Goal: Information Seeking & Learning: Learn about a topic

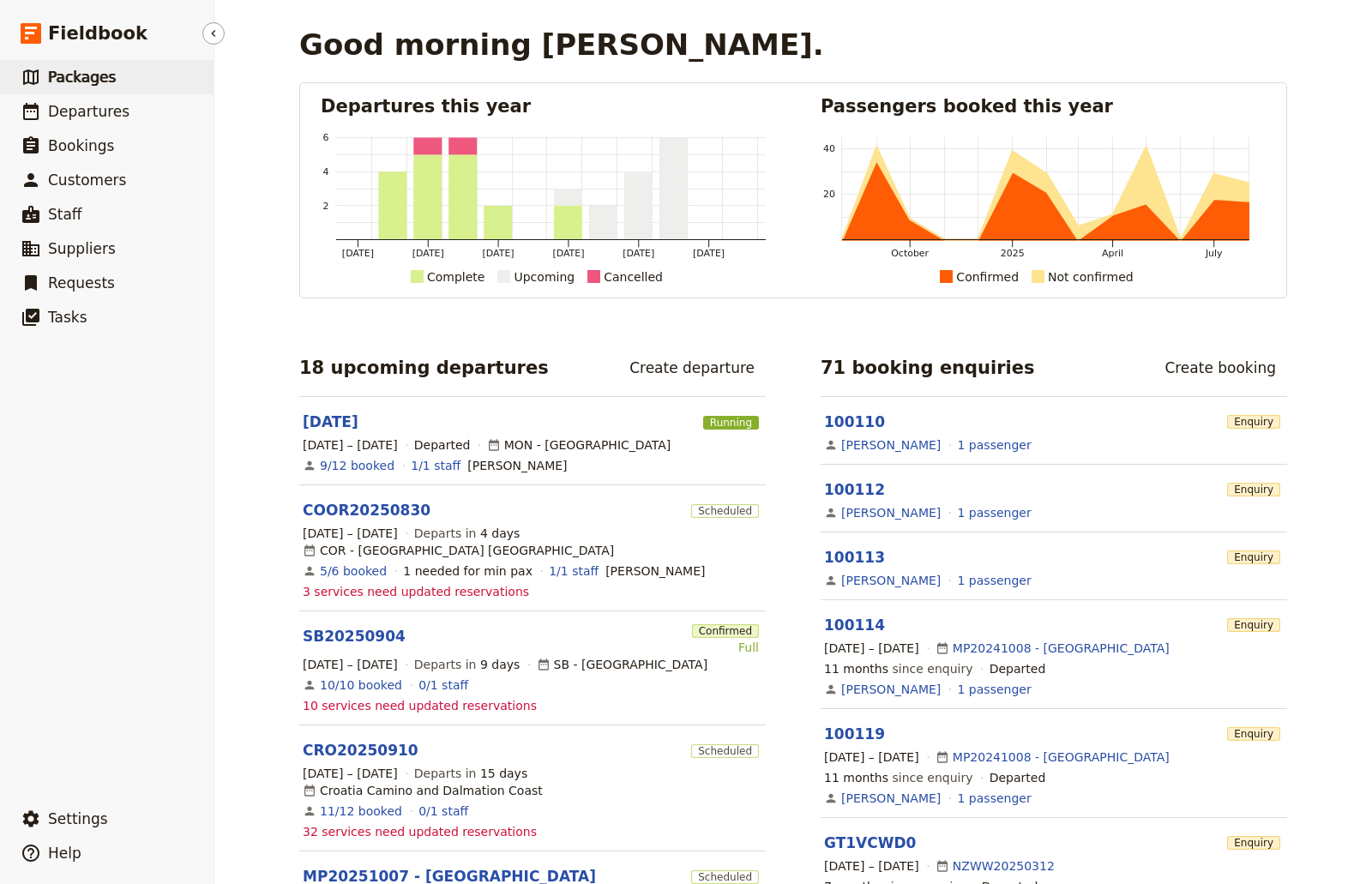
click at [84, 84] on span "Packages" at bounding box center [82, 77] width 68 height 17
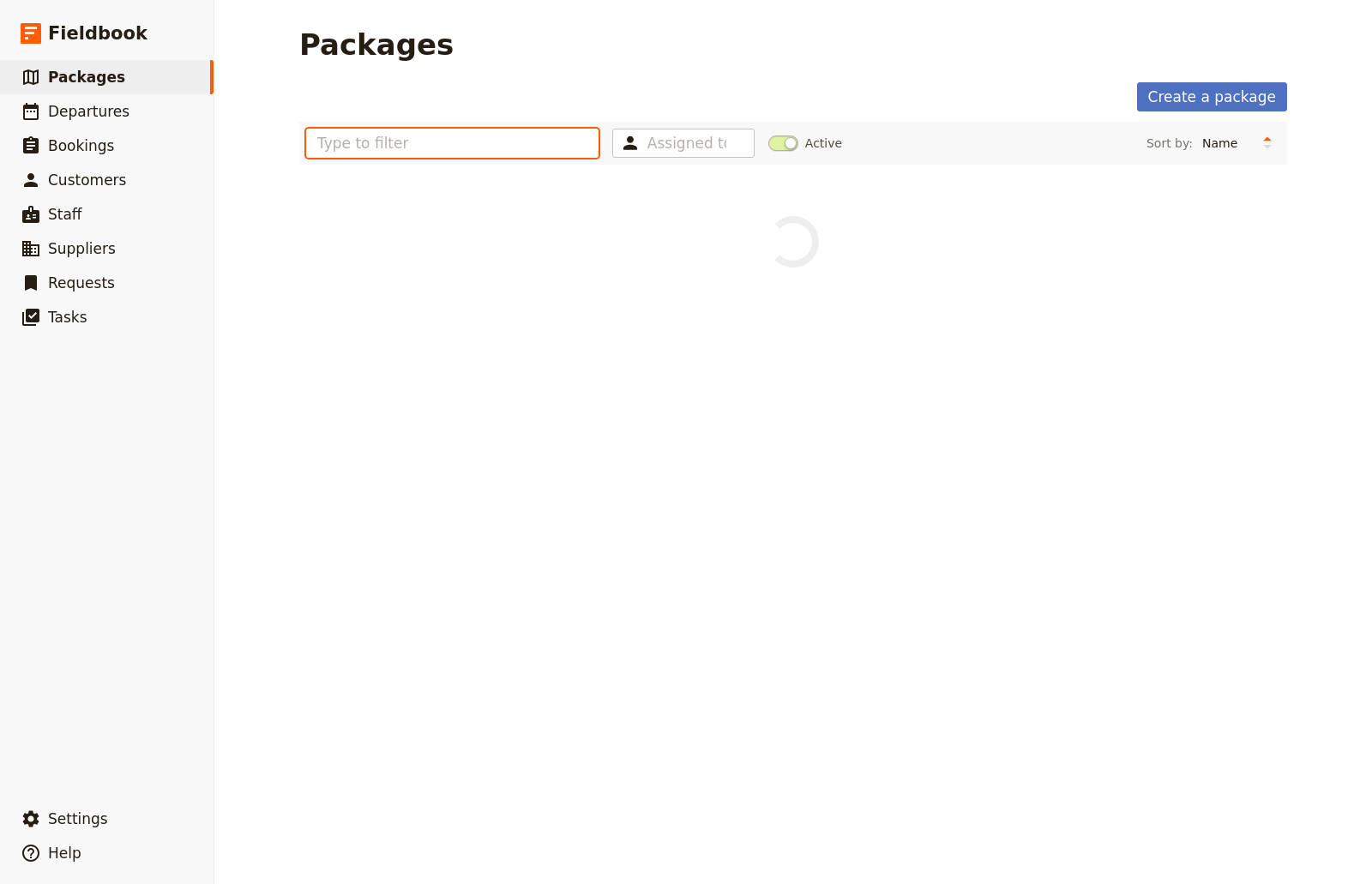
click at [443, 140] on input "text" at bounding box center [452, 143] width 292 height 29
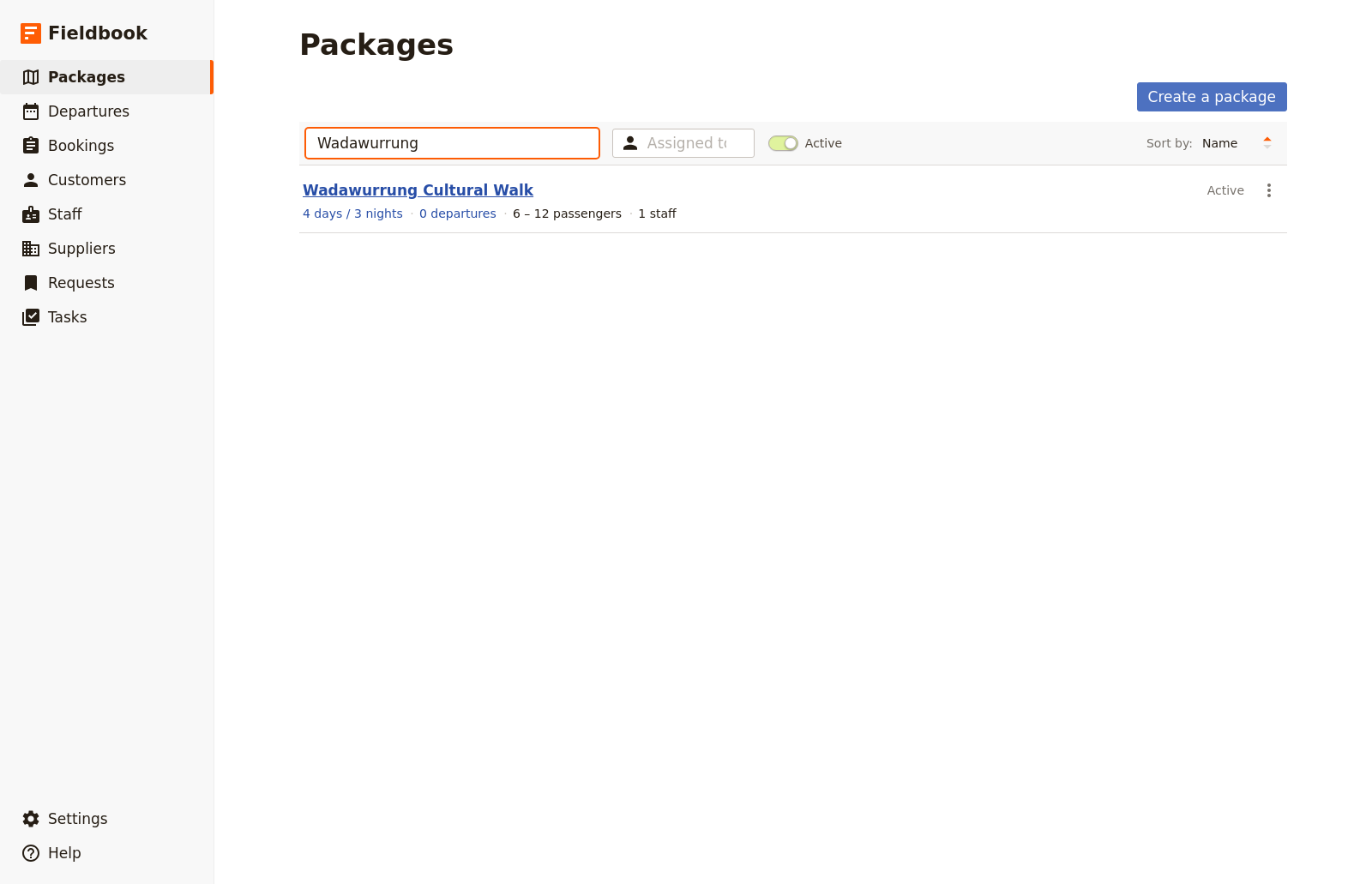
type input "Wadawurrung"
click at [338, 186] on link "Wadawurrung Cultural Walk" at bounding box center [417, 190] width 231 height 17
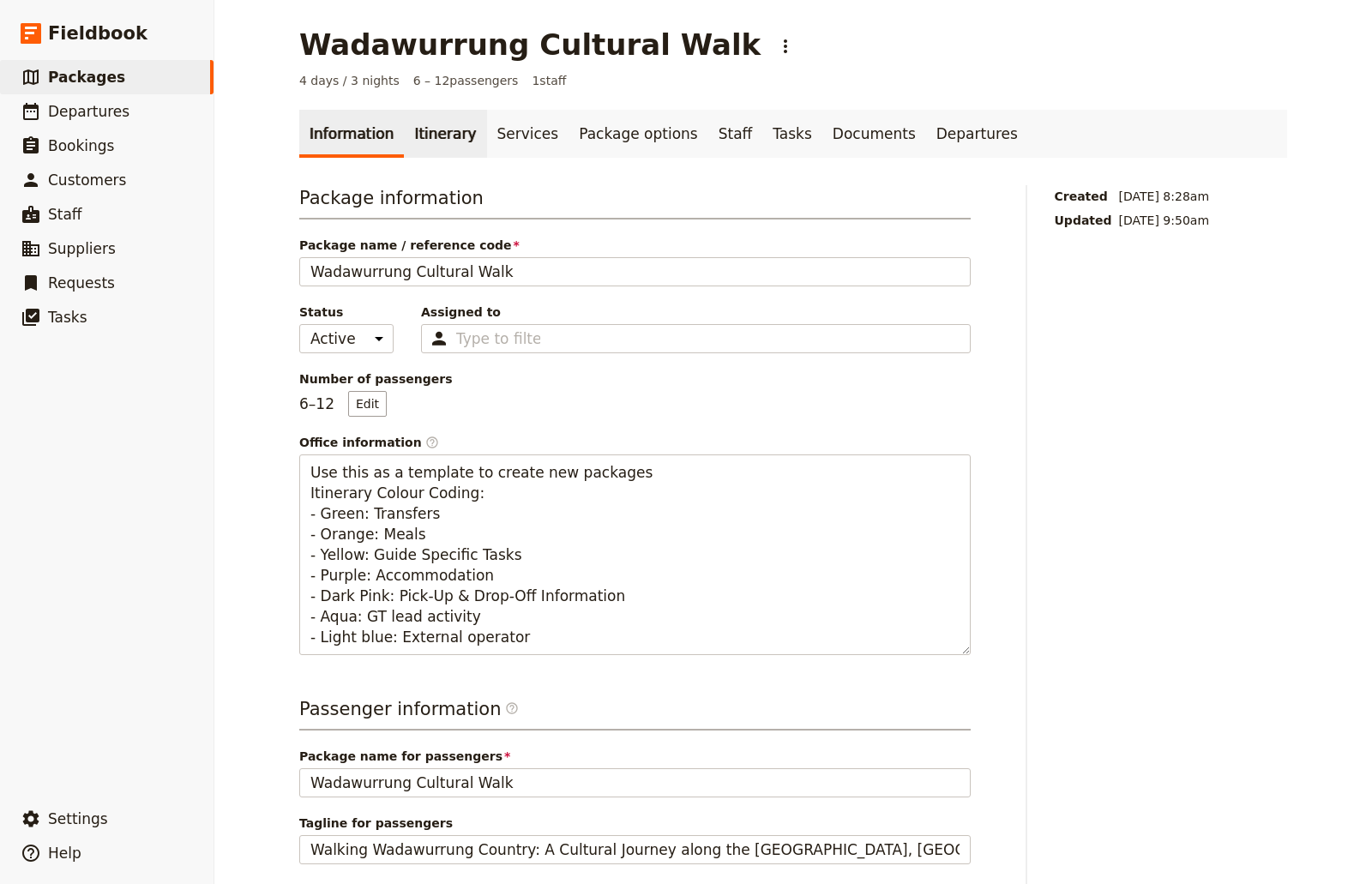
click at [407, 135] on link "Itinerary" at bounding box center [446, 133] width 83 height 48
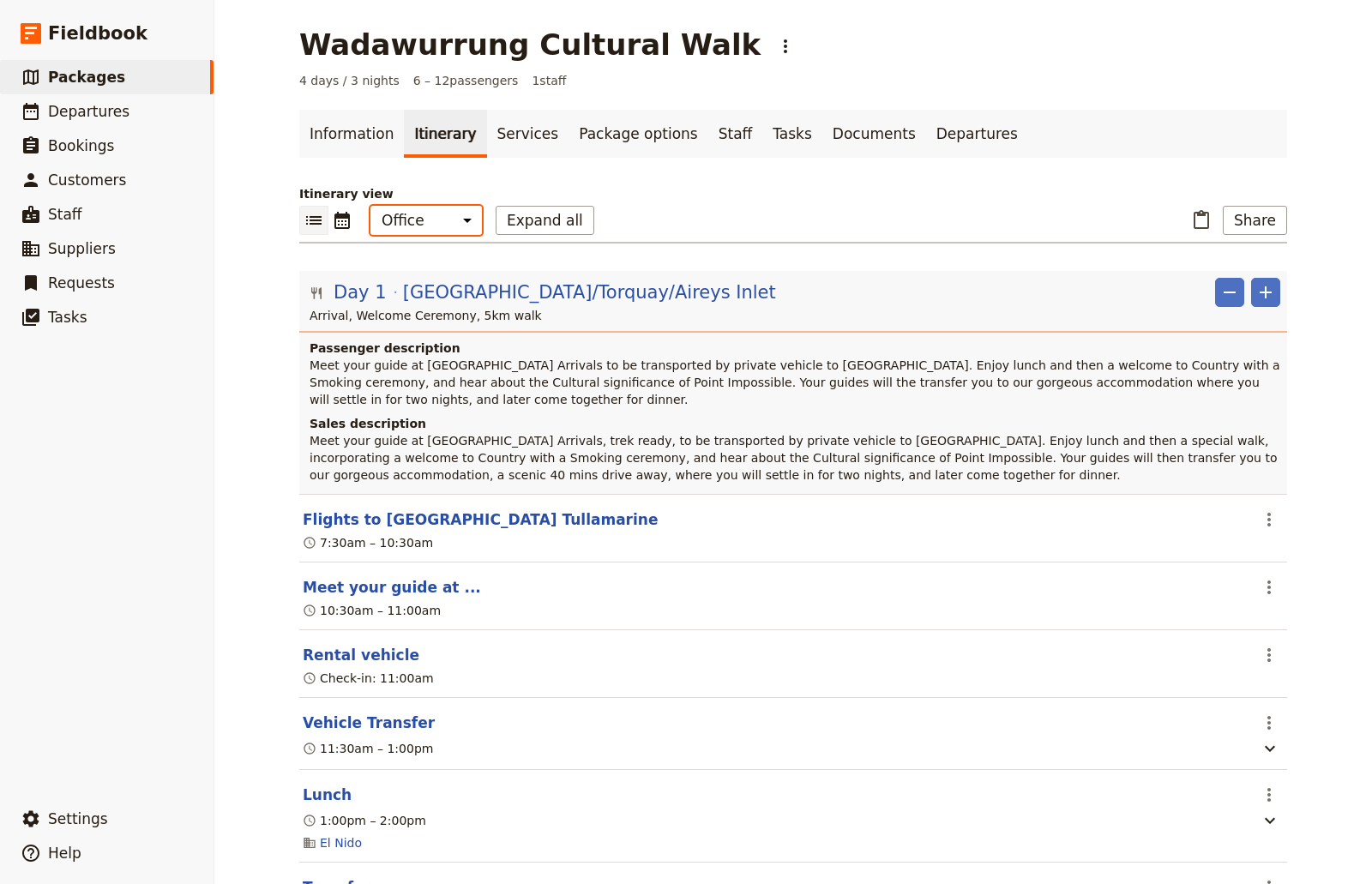
click at [454, 224] on select "Office Guide Passenger Sales" at bounding box center [425, 221] width 111 height 29
select select "MARKETING"
click at [370, 206] on select "Office Guide Passenger Sales" at bounding box center [425, 221] width 111 height 29
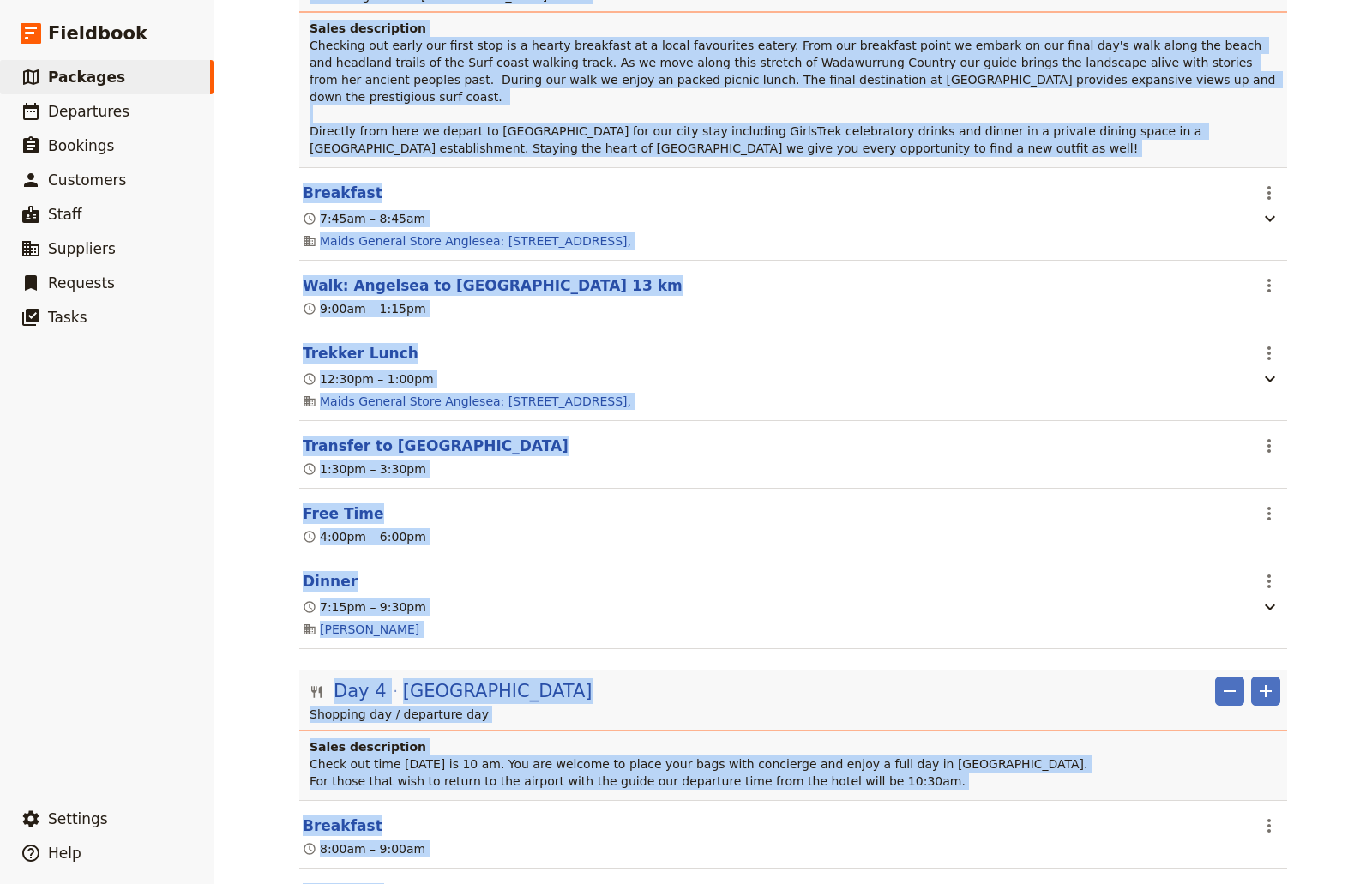
scroll to position [1505, 0]
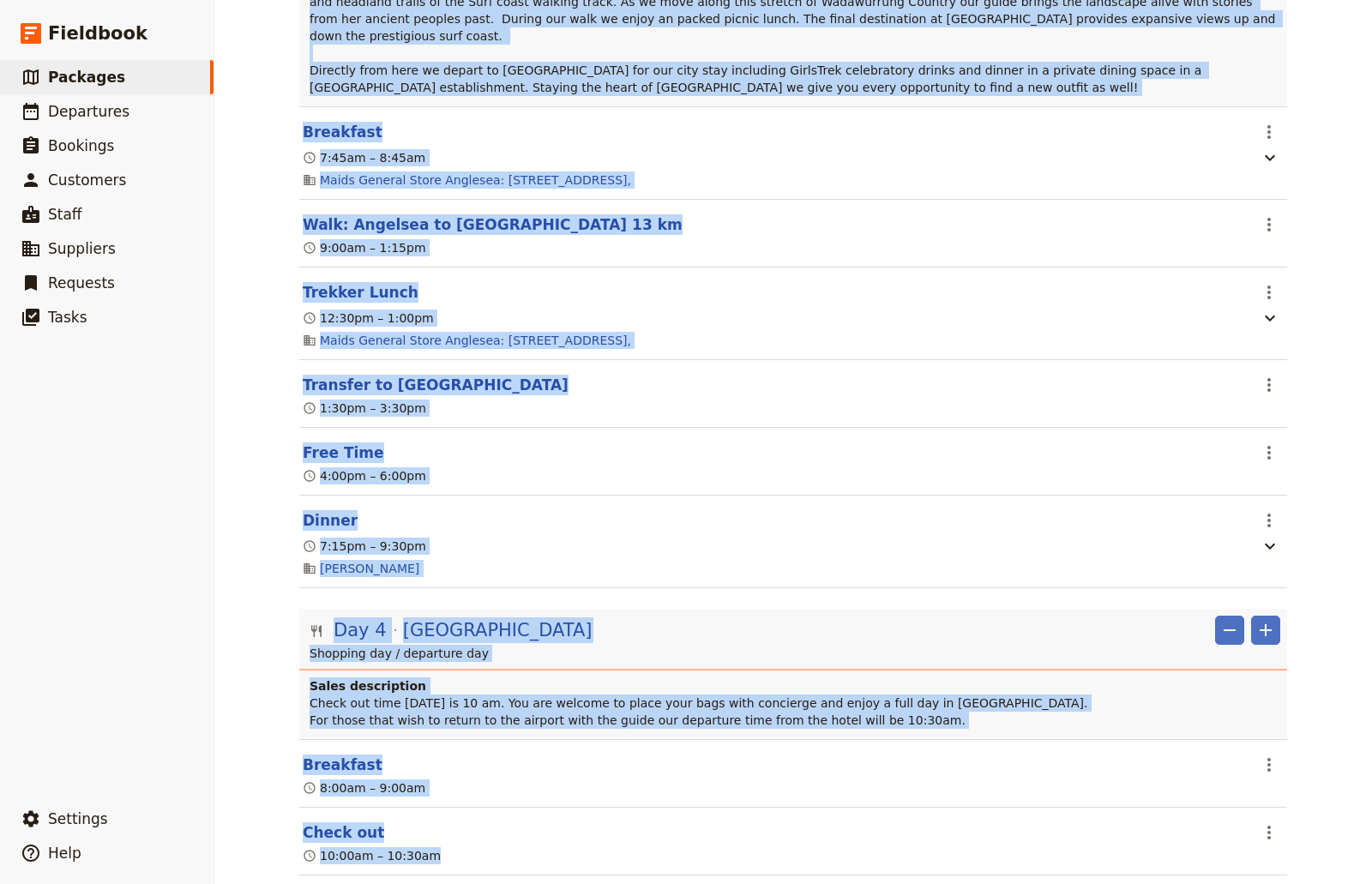
drag, startPoint x: 282, startPoint y: 288, endPoint x: 534, endPoint y: 837, distance: 604.1
copy div "Lor 6 Ipsumdolo/Sitamet/Consec Adipi ​ ​ Elitsed, Doeiusm Temporin, 2ut labo Et…"
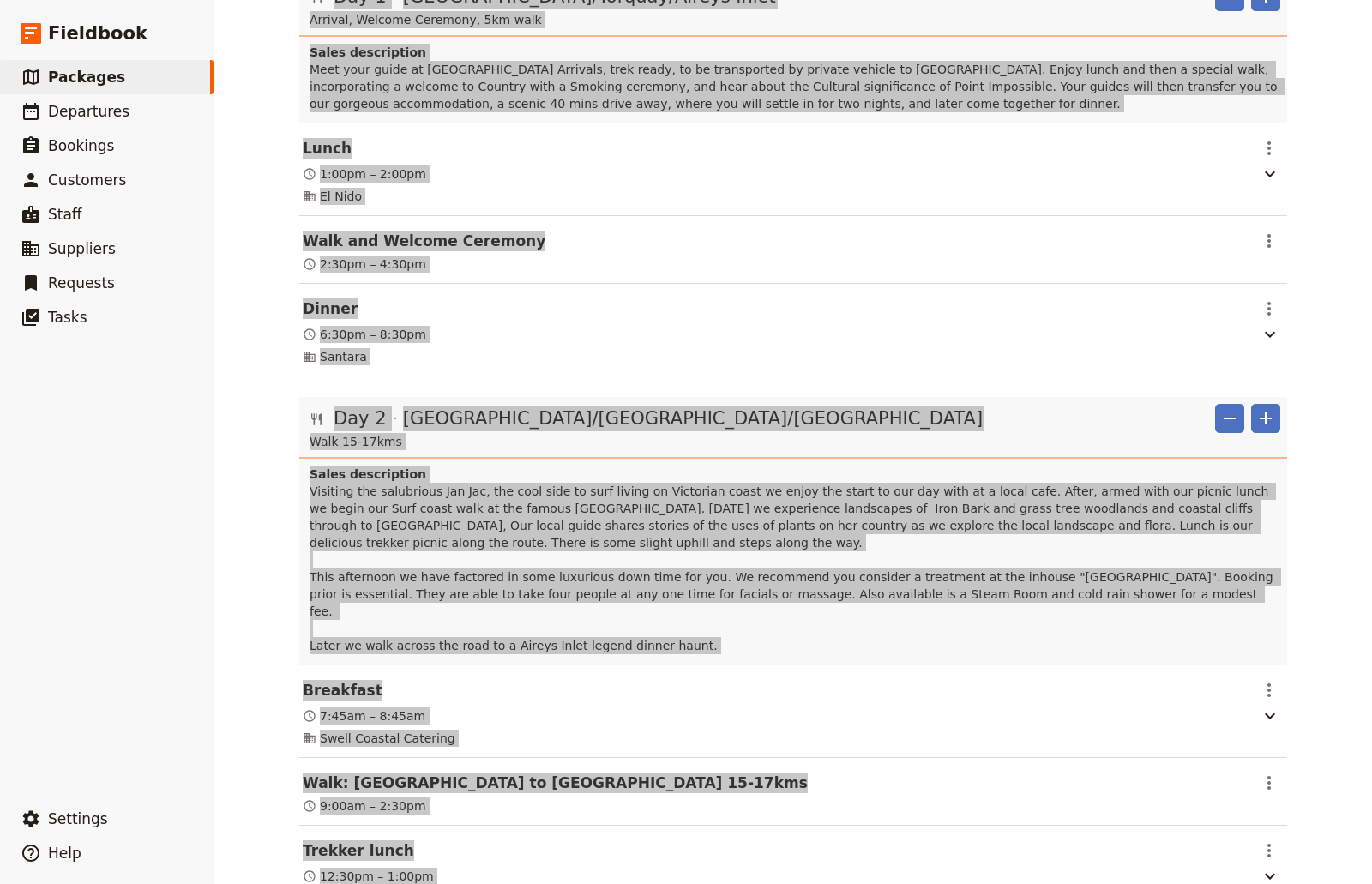
scroll to position [133, 0]
